Goal: Task Accomplishment & Management: Use online tool/utility

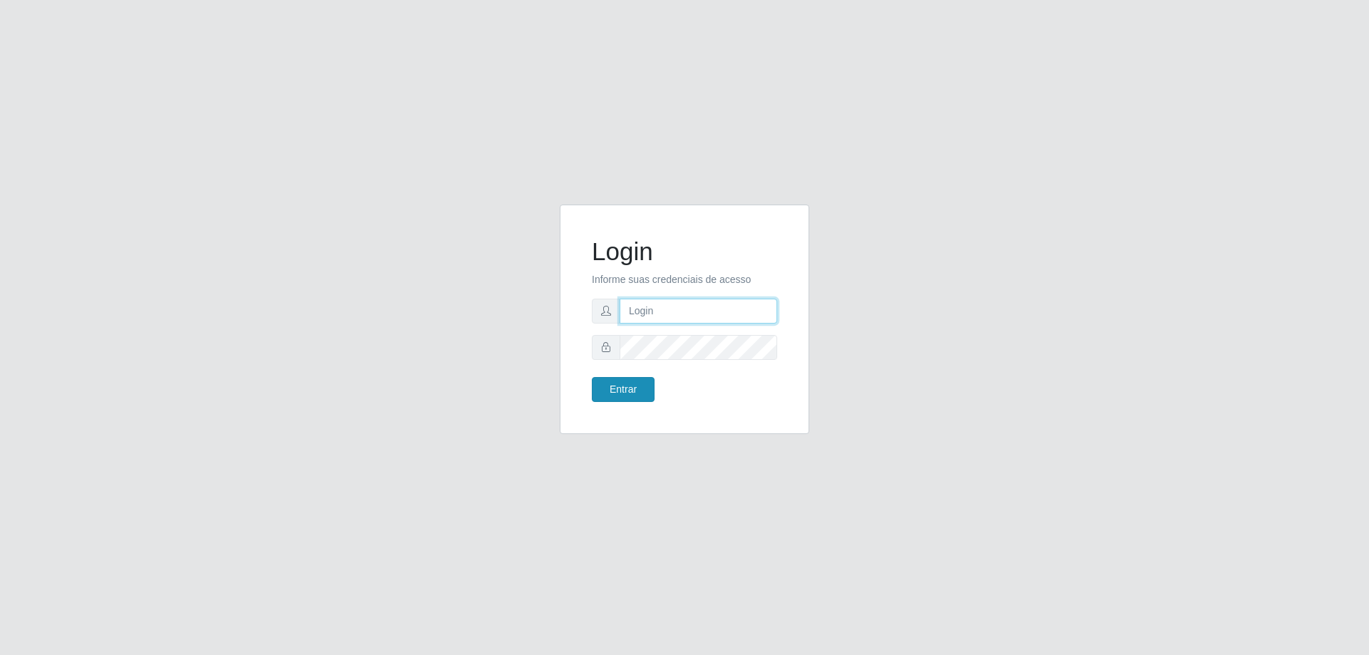
type input "[EMAIL_ADDRESS][DOMAIN_NAME]"
click at [642, 392] on button "Entrar" at bounding box center [623, 389] width 63 height 25
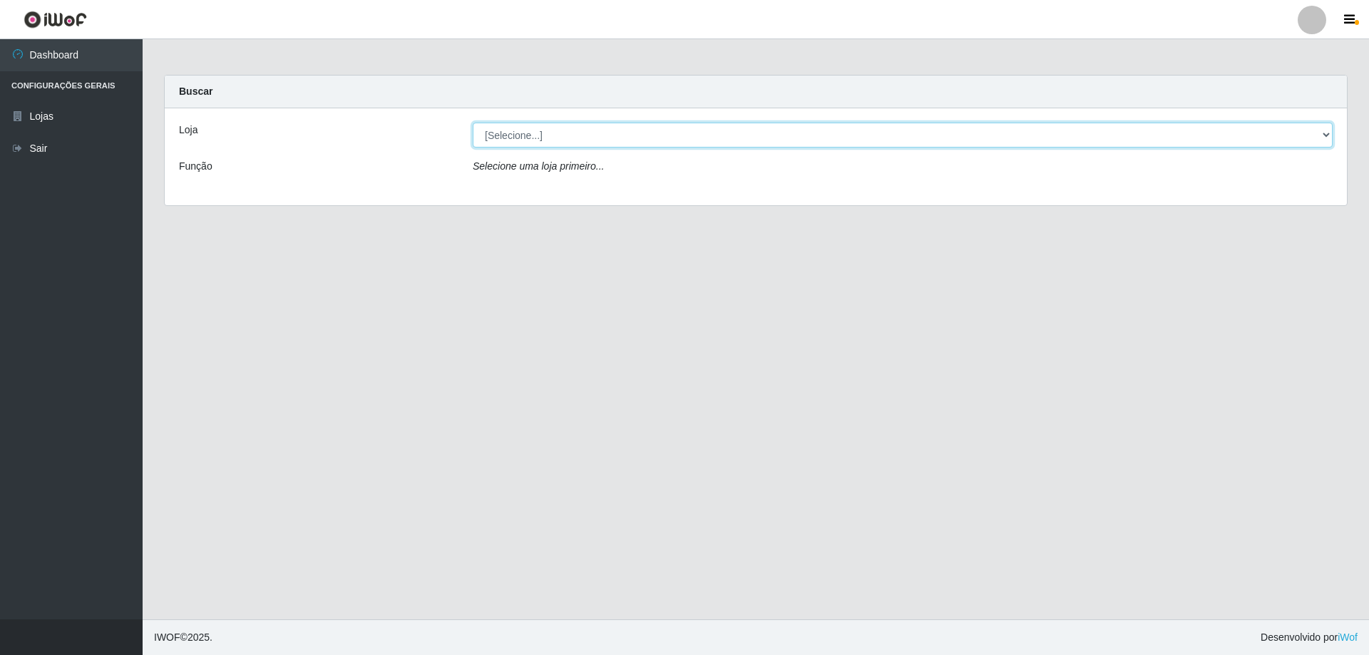
click at [493, 139] on select "[Selecione...] SuperShow Bis - [GEOGRAPHIC_DATA]" at bounding box center [903, 135] width 860 height 25
select select "59"
click at [473, 123] on select "[Selecione...] SuperShow Bis - [GEOGRAPHIC_DATA]" at bounding box center [903, 135] width 860 height 25
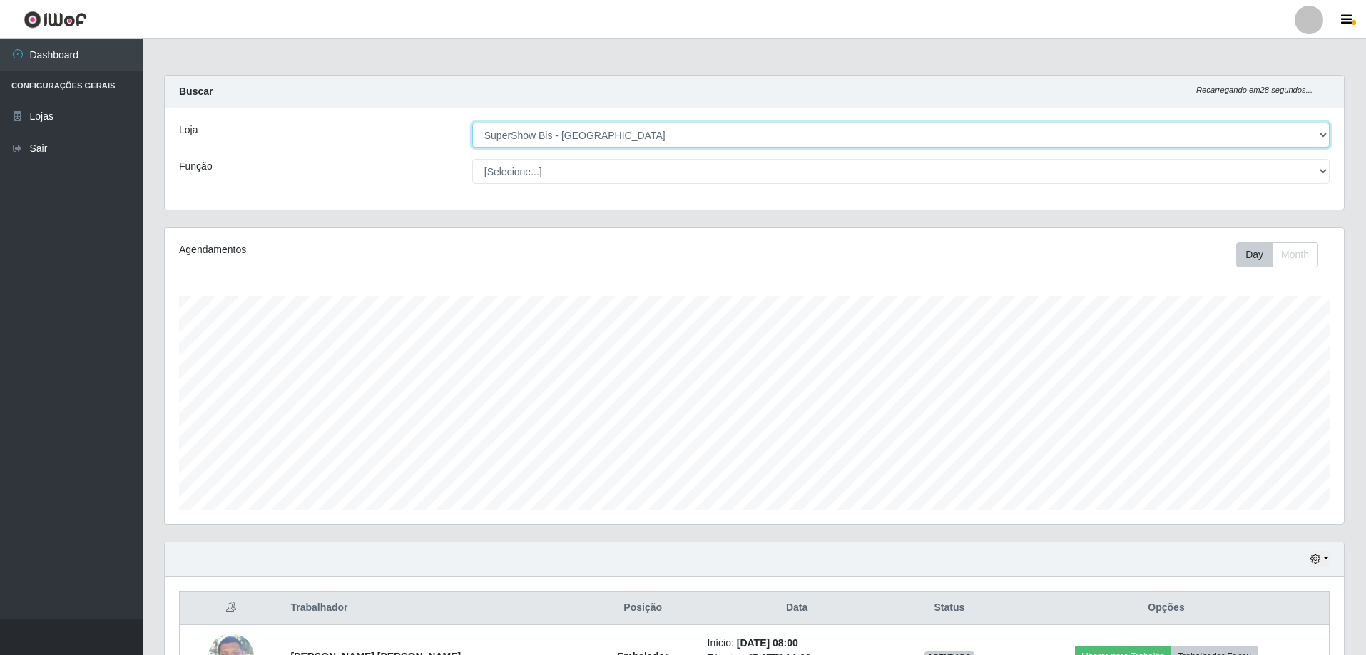
scroll to position [165, 0]
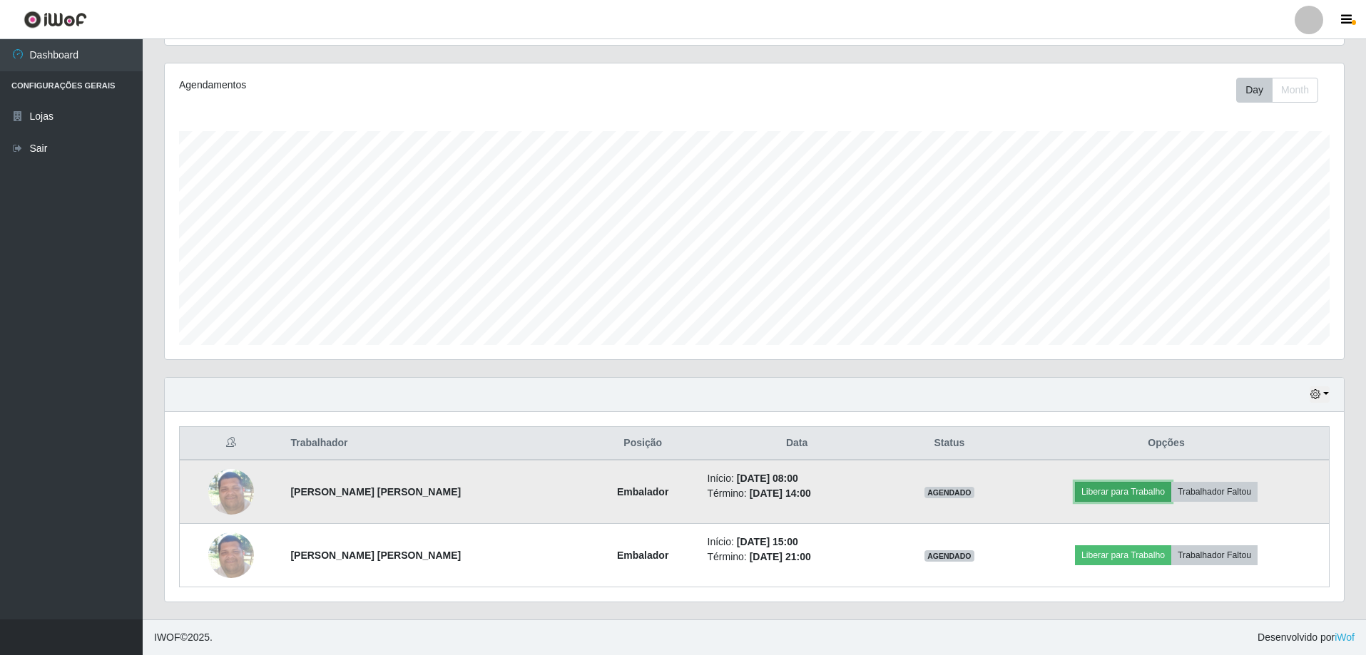
click at [1138, 487] on button "Liberar para Trabalho" at bounding box center [1123, 492] width 96 height 20
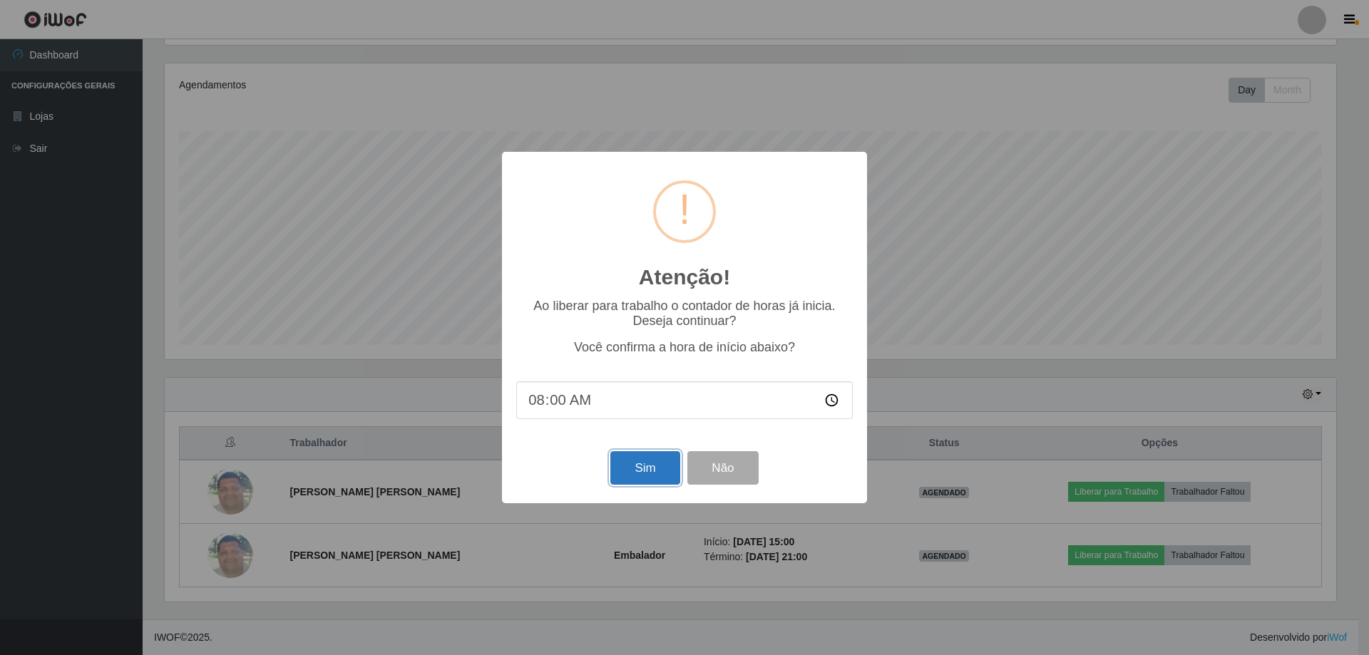
click at [638, 474] on button "Sim" at bounding box center [645, 468] width 69 height 34
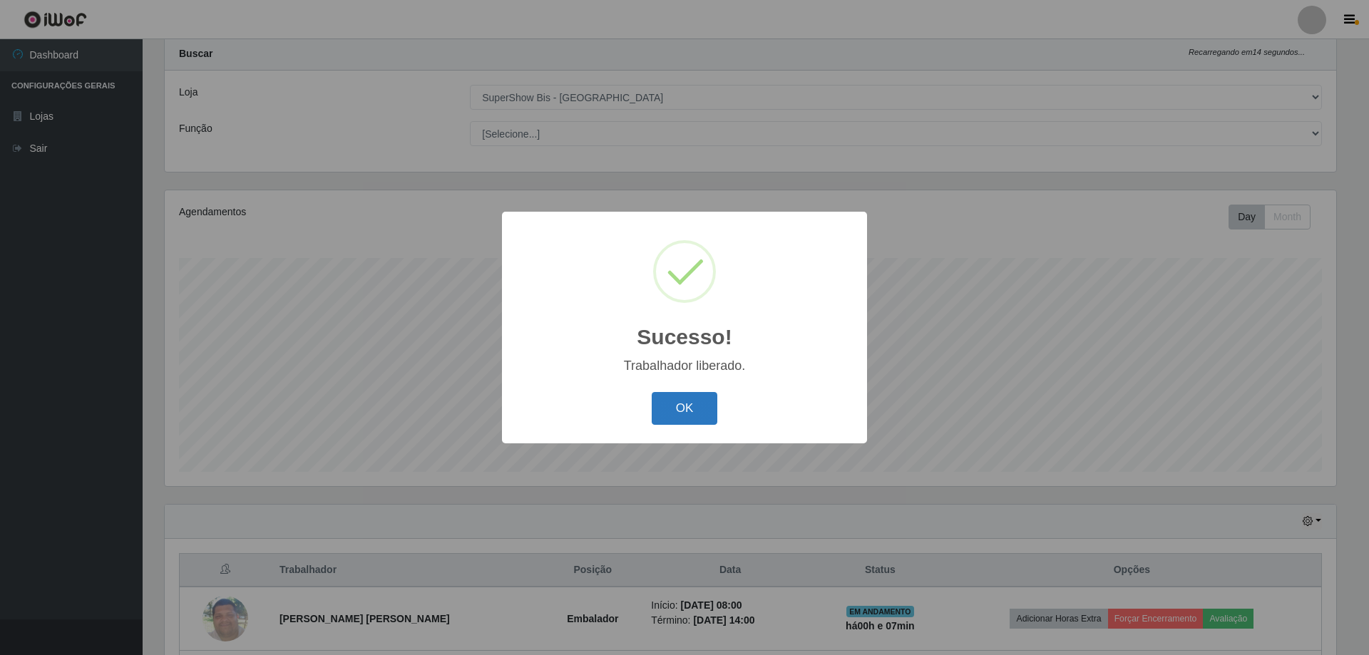
click at [681, 405] on button "OK" at bounding box center [685, 409] width 66 height 34
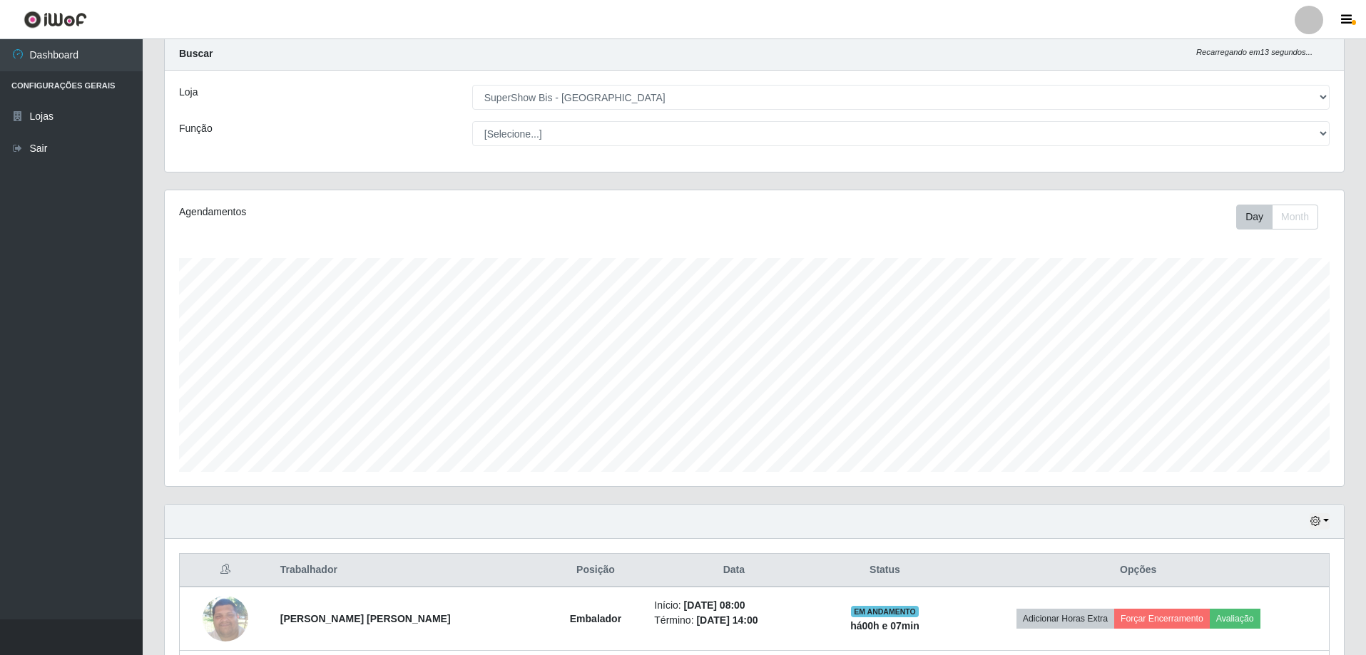
scroll to position [165, 0]
